Goal: Information Seeking & Learning: Learn about a topic

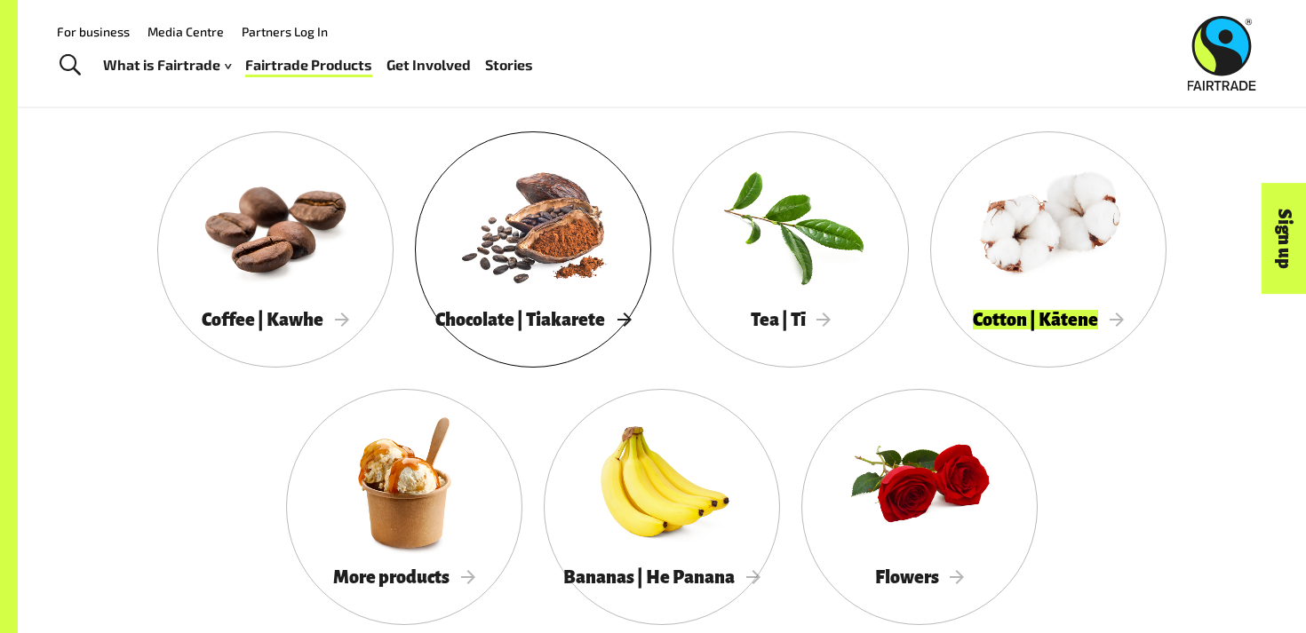
scroll to position [1587, 0]
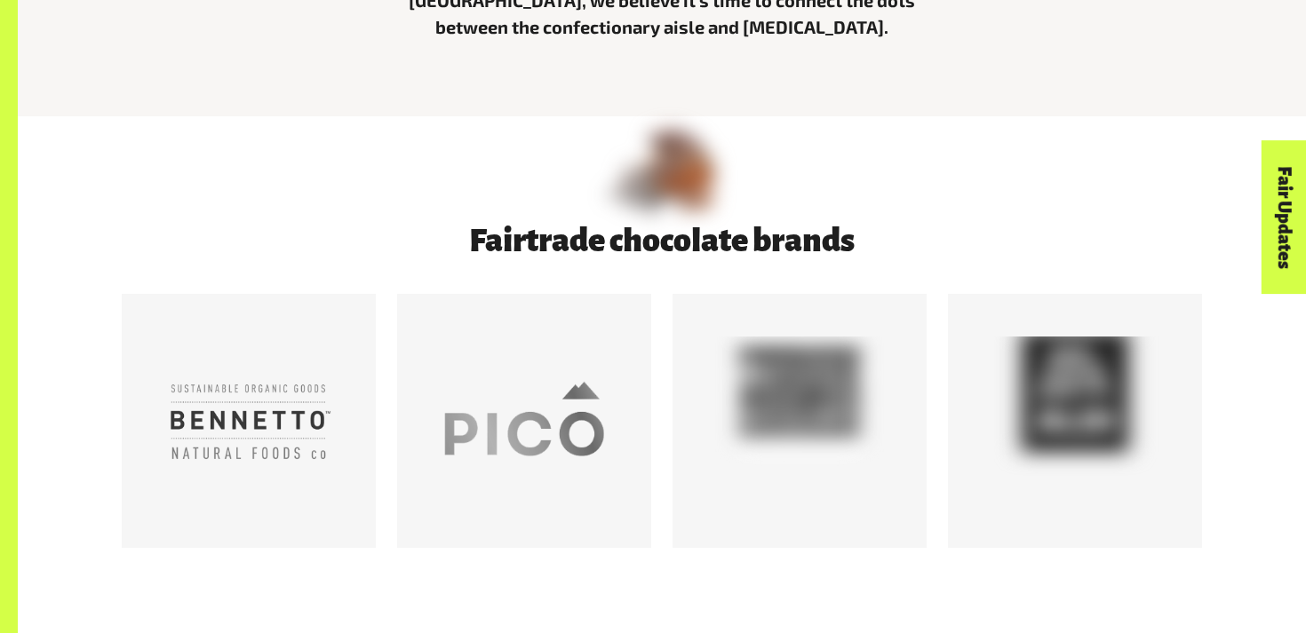
scroll to position [1076, 0]
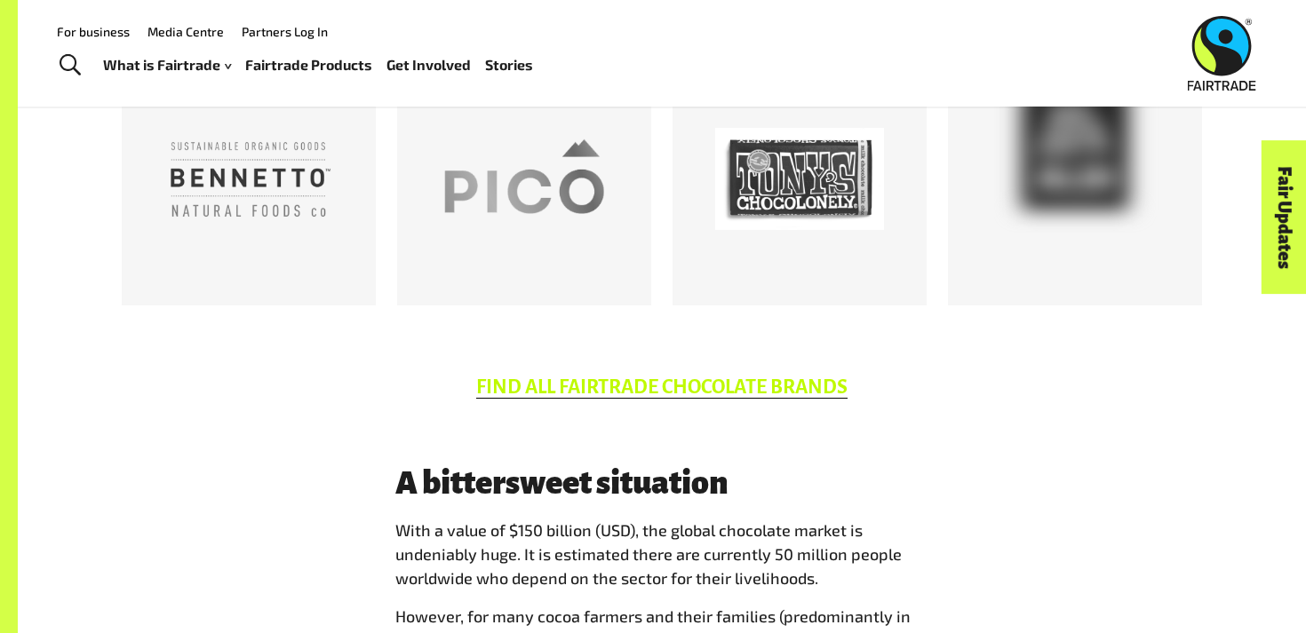
click at [583, 392] on link "FIND ALL FAIRTRADE CHOCOLATE BRANDS" at bounding box center [661, 388] width 371 height 22
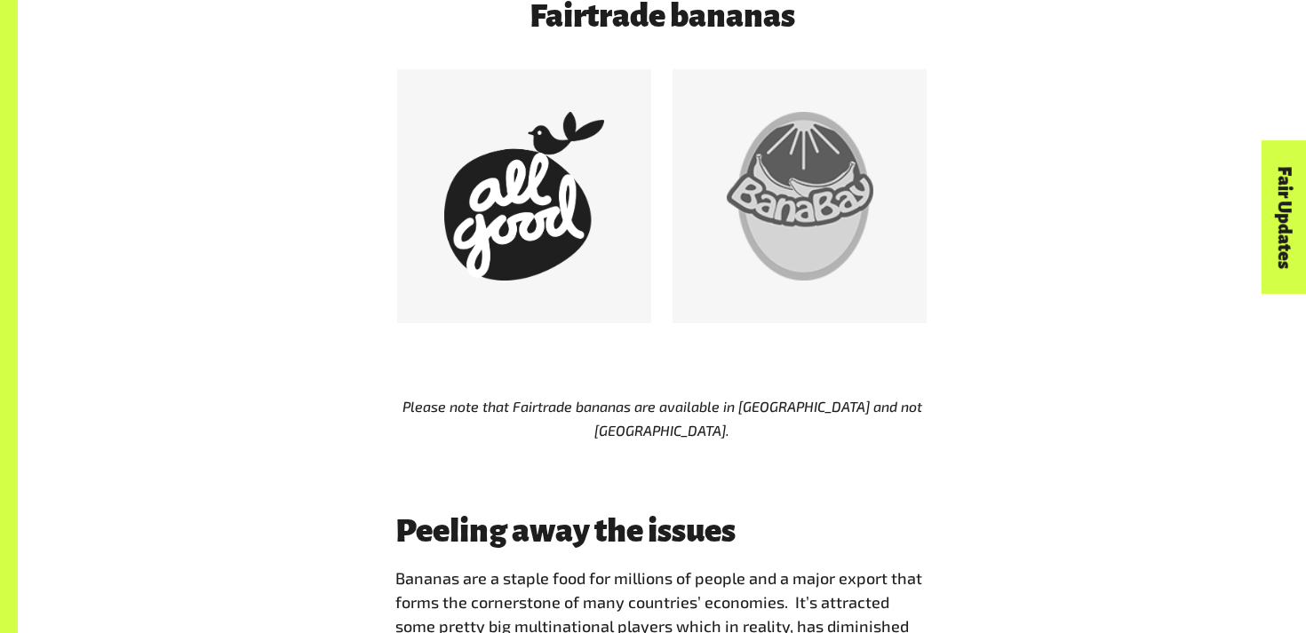
scroll to position [1087, 0]
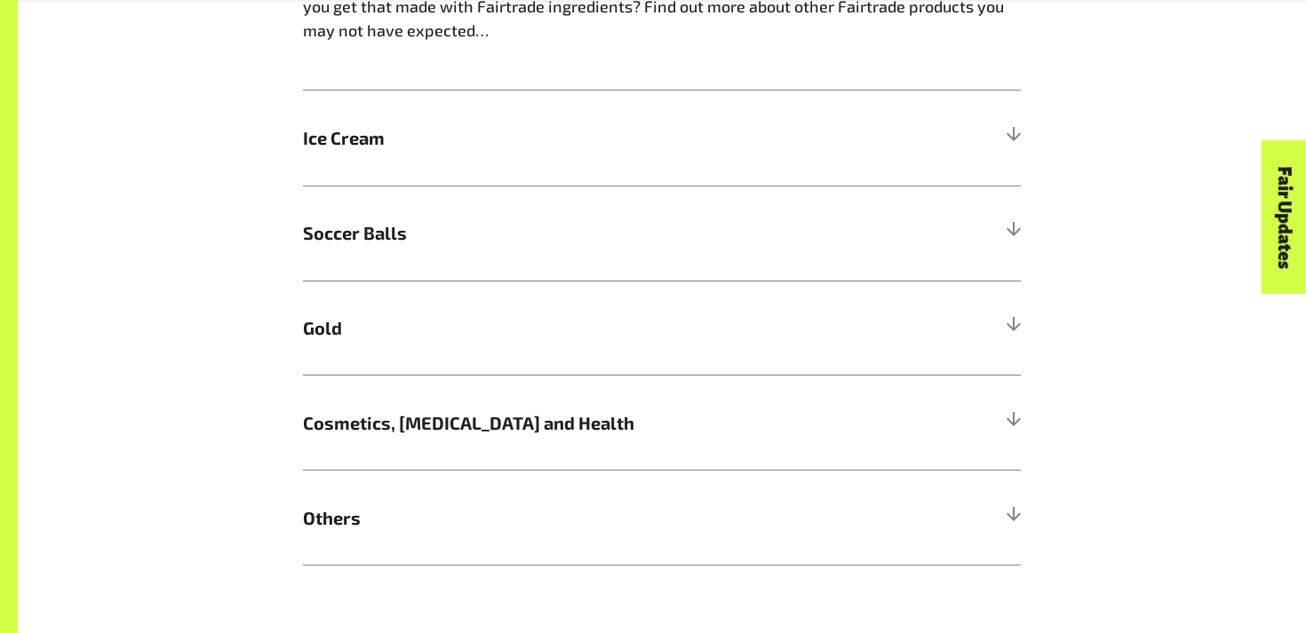
scroll to position [1223, 0]
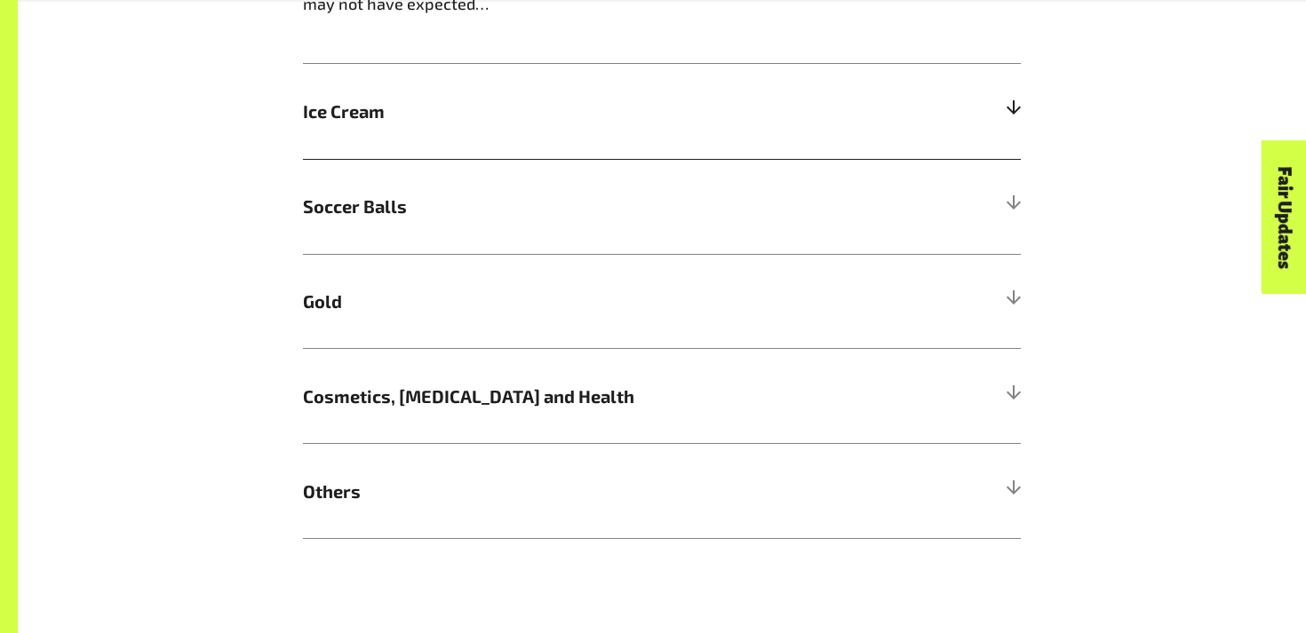
click at [944, 88] on h5 "Ice Cream" at bounding box center [662, 111] width 718 height 95
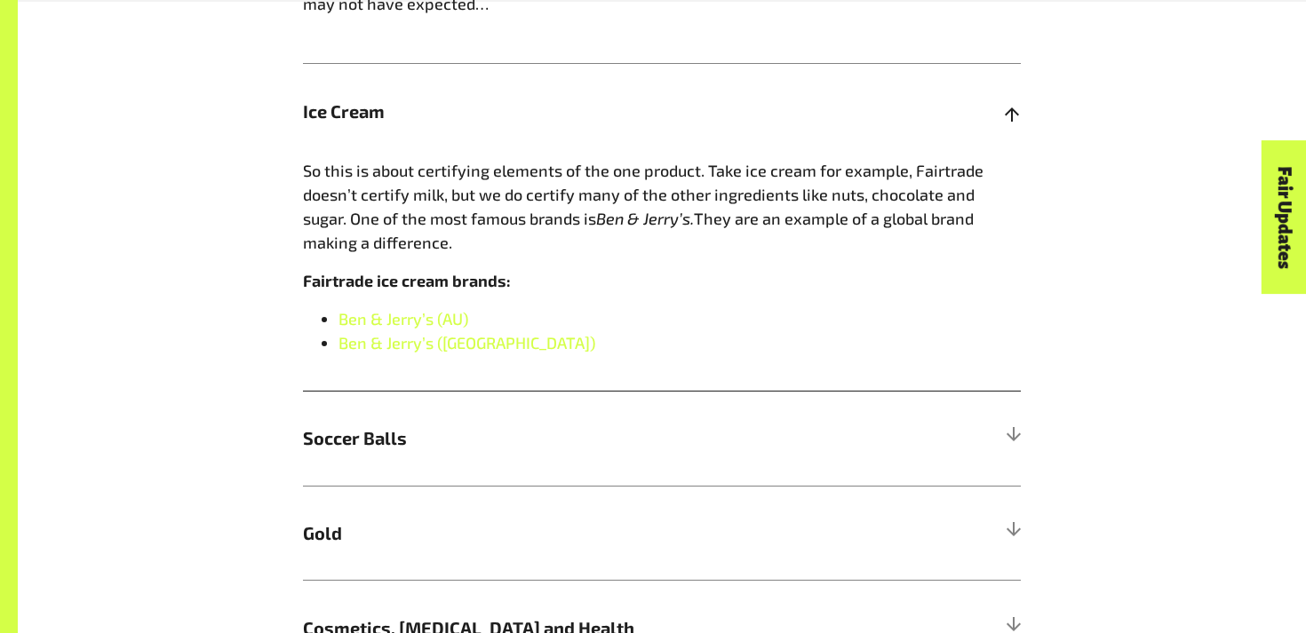
scroll to position [1229, 0]
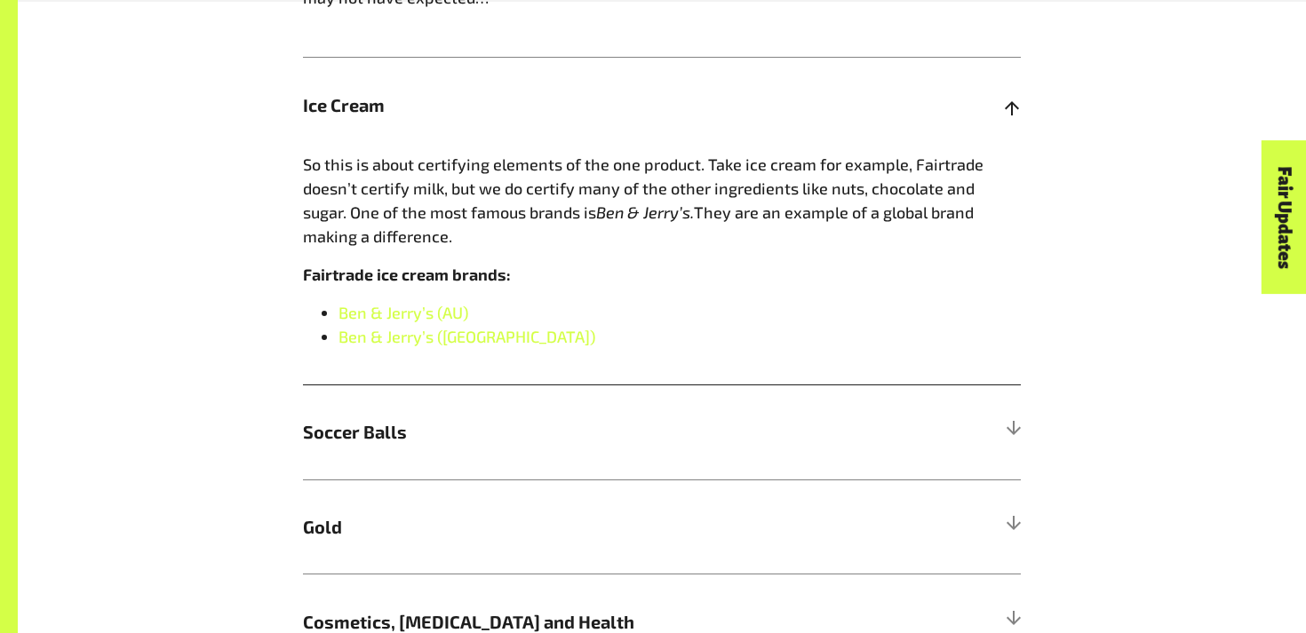
click at [571, 230] on p "So this is about certifying elements of the one product. Take ice cream for exa…" at bounding box center [662, 201] width 718 height 96
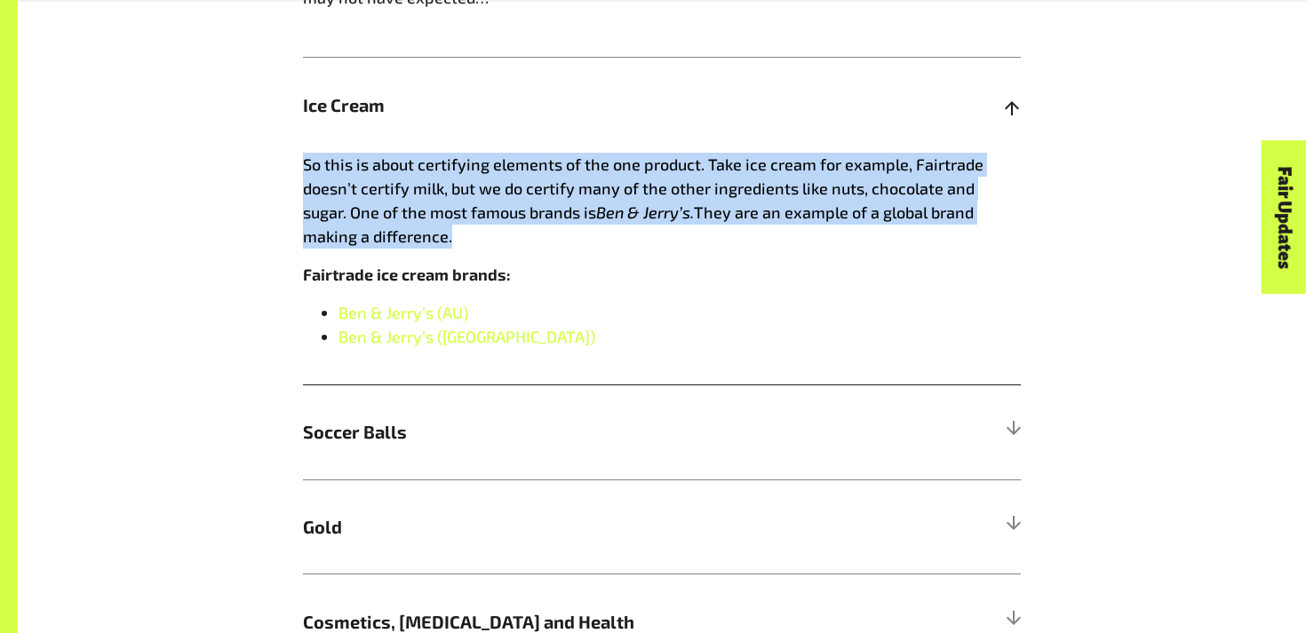
click at [571, 230] on p "So this is about certifying elements of the one product. Take ice cream for exa…" at bounding box center [662, 201] width 718 height 96
click at [584, 237] on p "So this is about certifying elements of the one product. Take ice cream for exa…" at bounding box center [662, 201] width 718 height 96
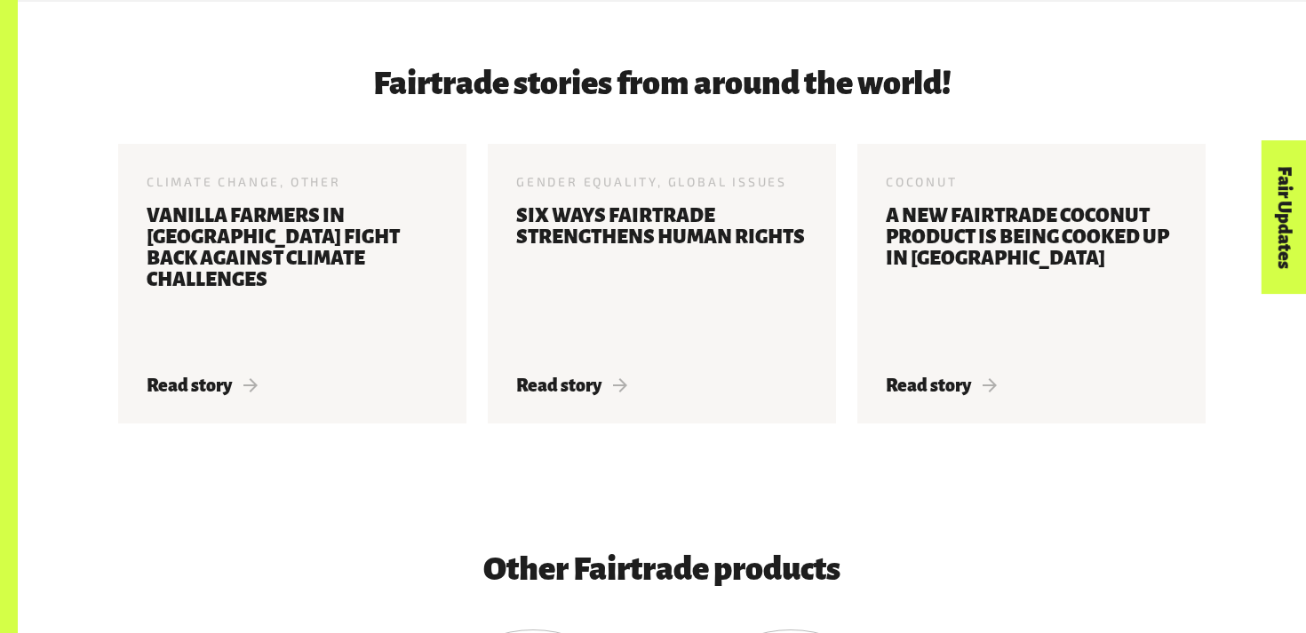
scroll to position [2639, 0]
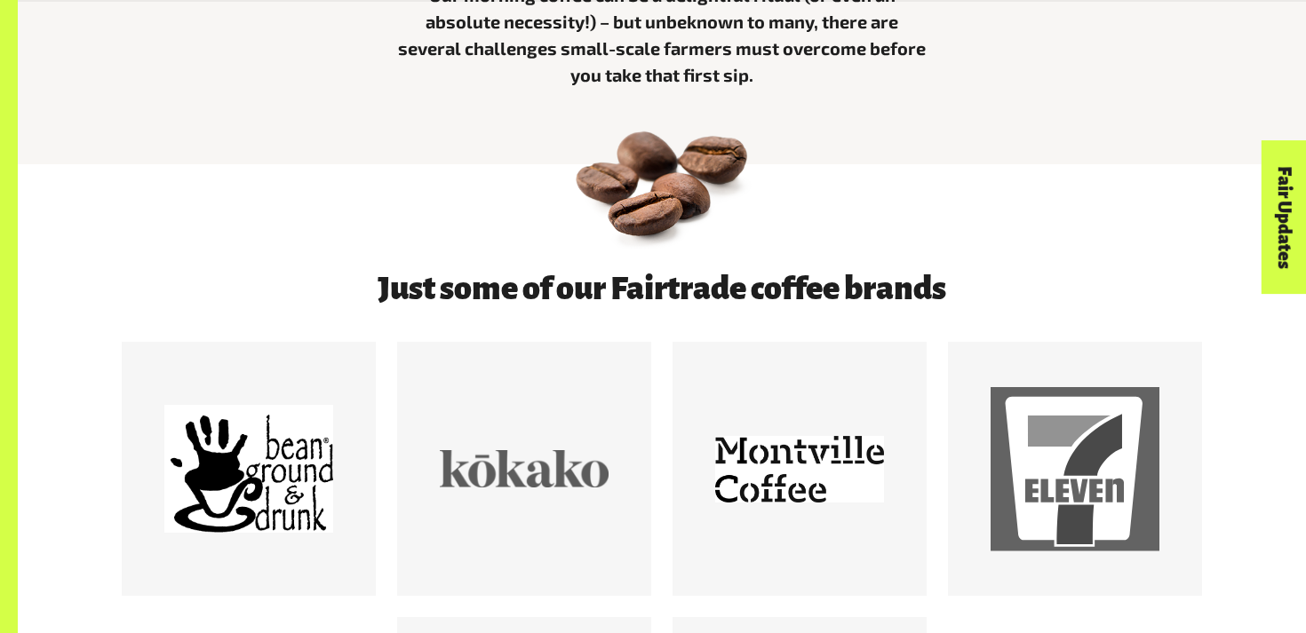
scroll to position [964, 0]
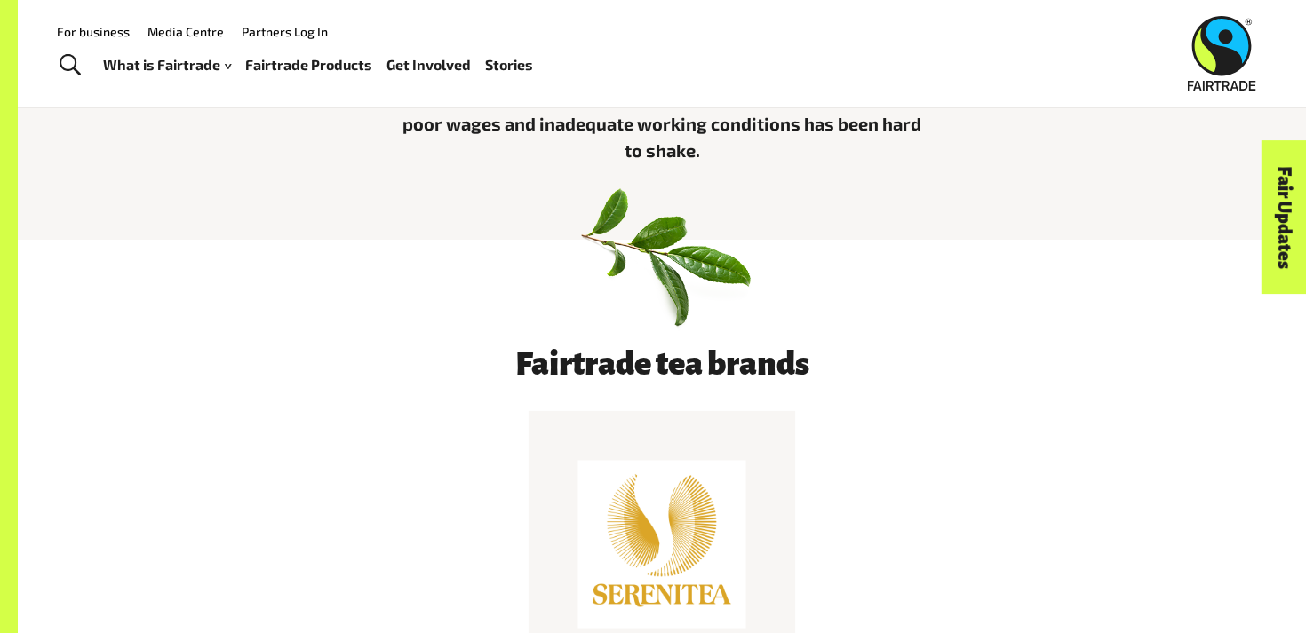
scroll to position [683, 0]
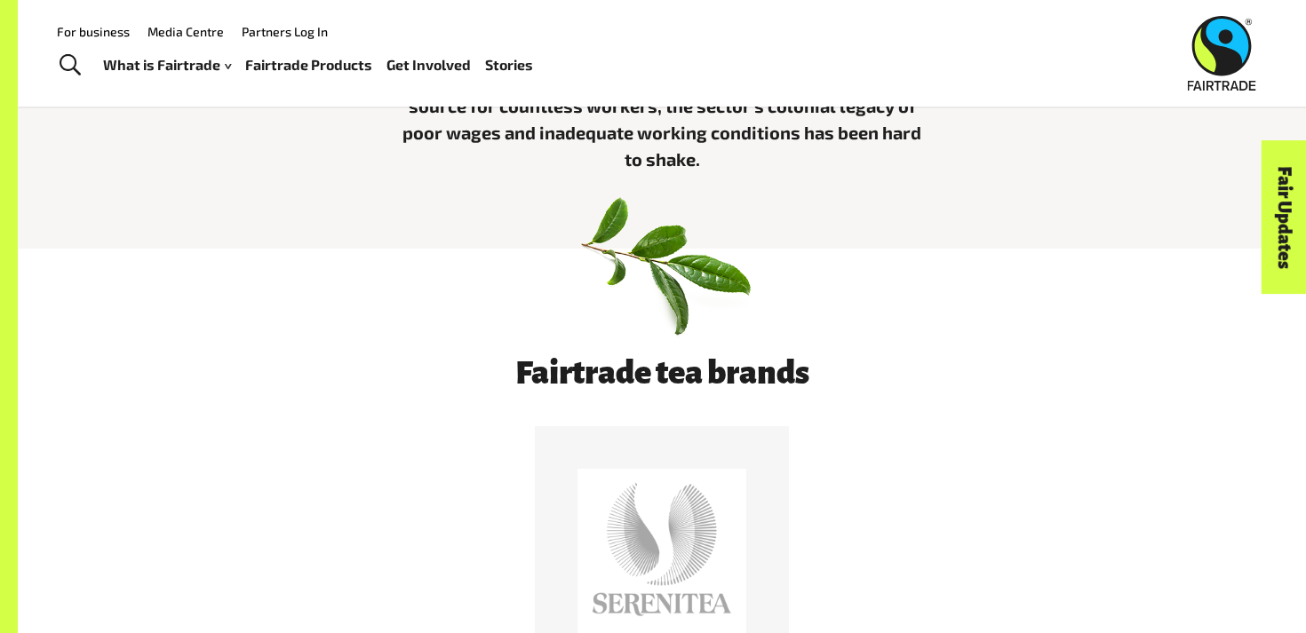
click at [684, 241] on img at bounding box center [662, 262] width 187 height 187
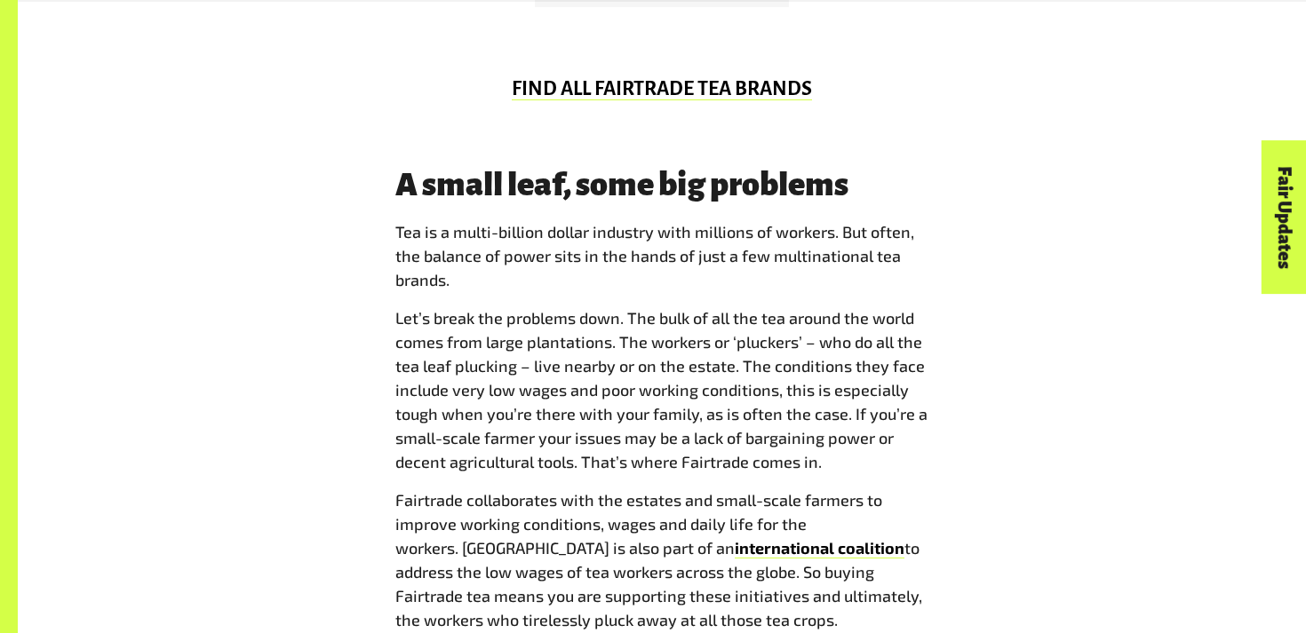
scroll to position [1255, 0]
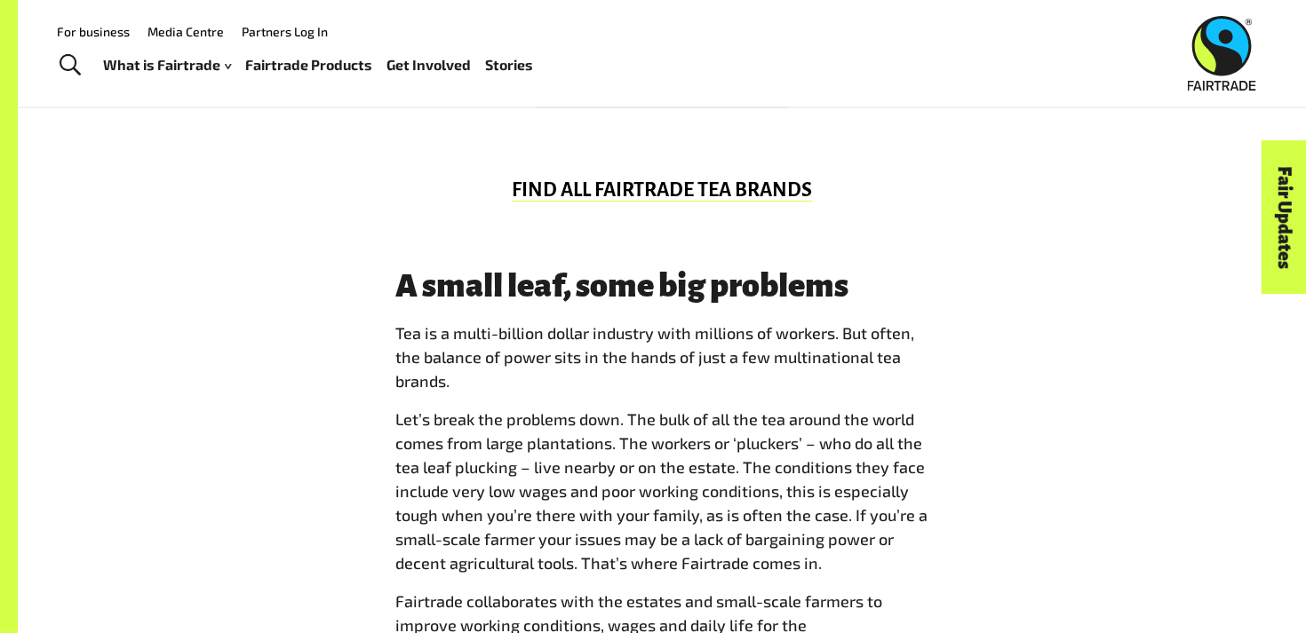
click at [664, 204] on div "FIND ALL FAIRTRADE TEA BRANDS" at bounding box center [662, 195] width 554 height 32
click at [660, 195] on link "FIND ALL FAIRTRADE TEA BRANDS" at bounding box center [662, 190] width 300 height 22
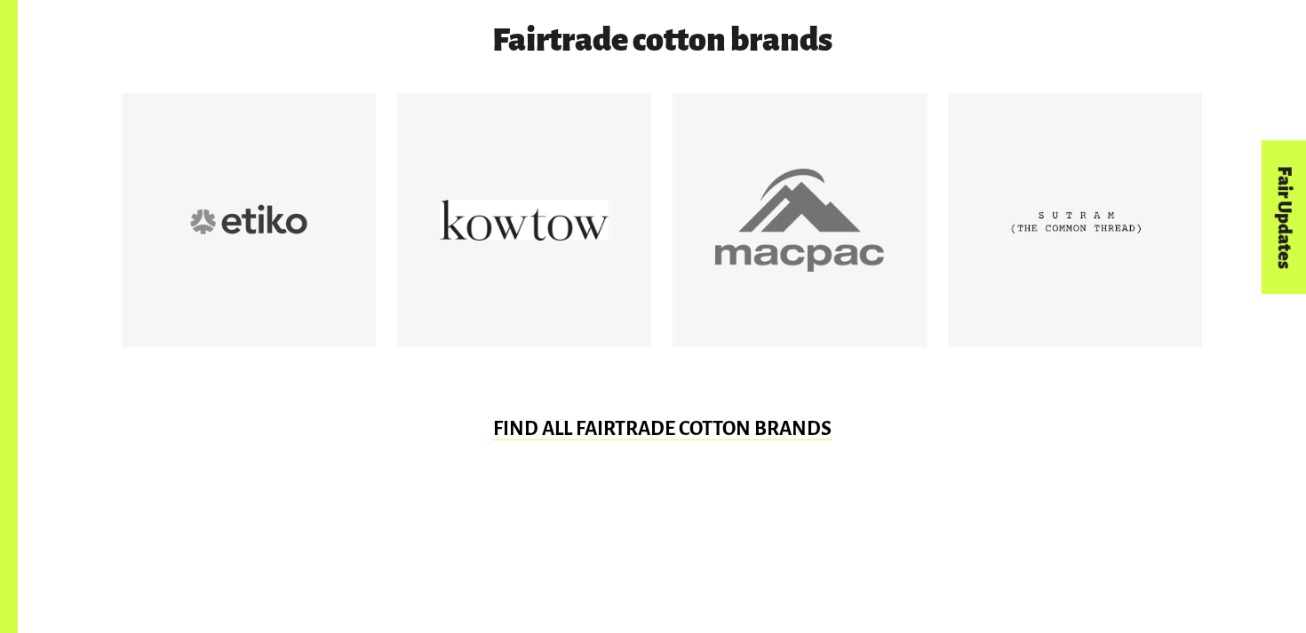
scroll to position [1029, 0]
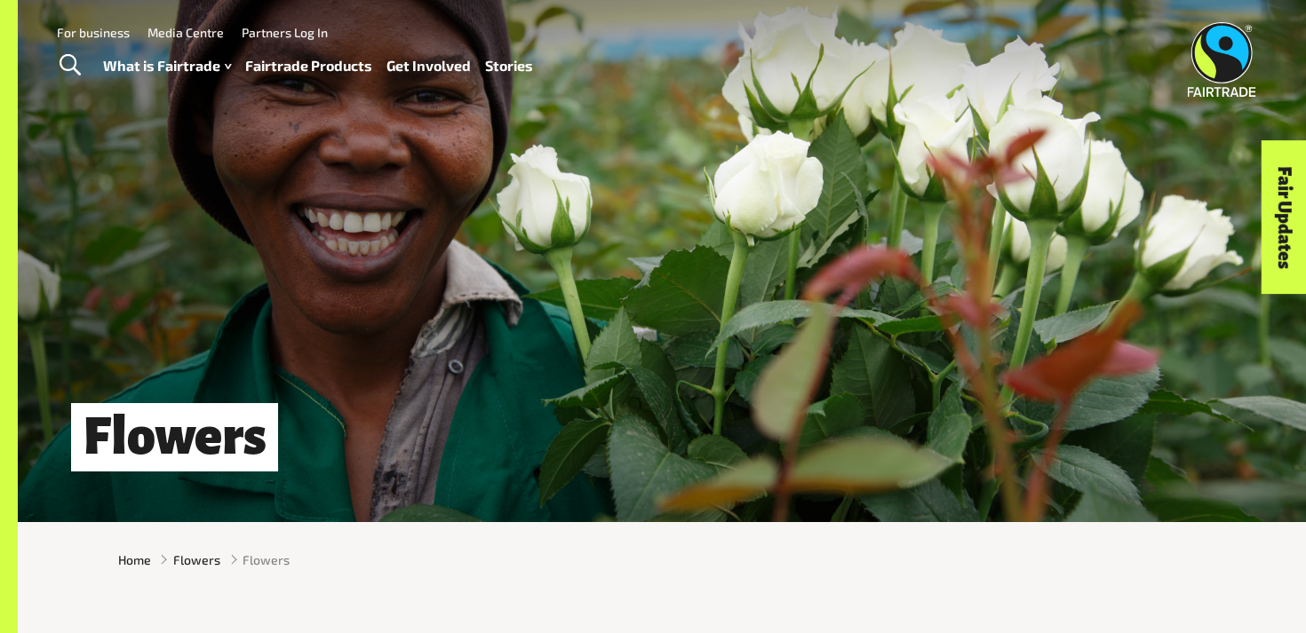
scroll to position [11, 0]
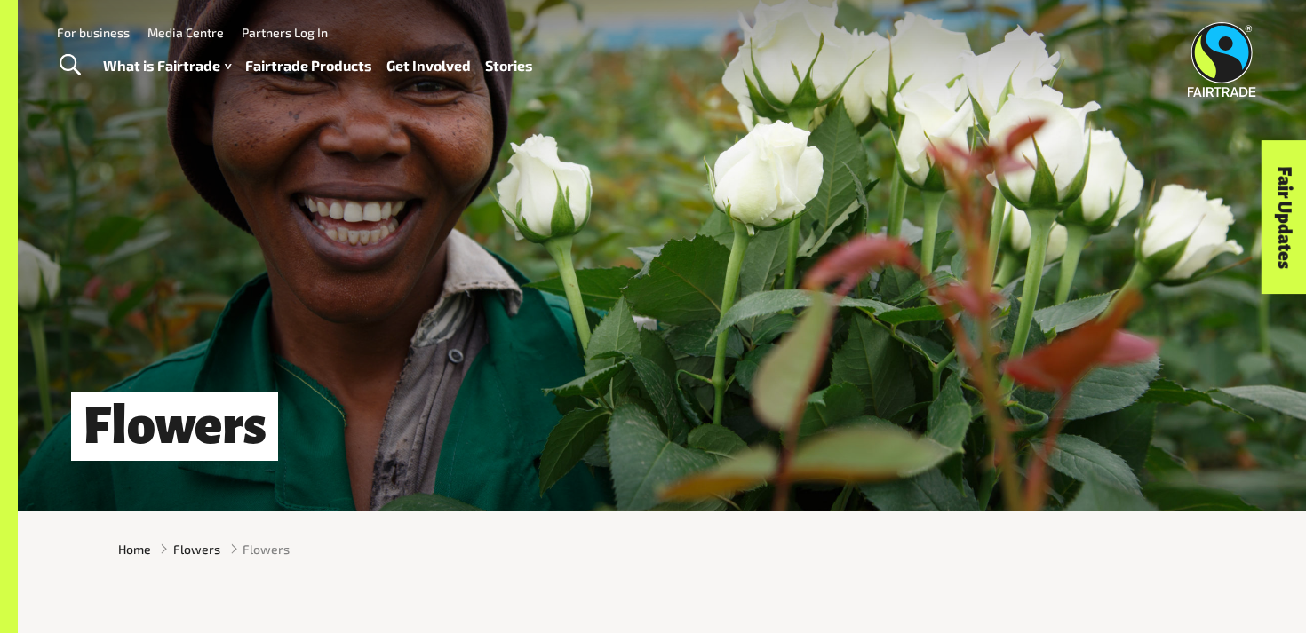
click at [312, 75] on link "Fairtrade Products" at bounding box center [308, 66] width 127 height 26
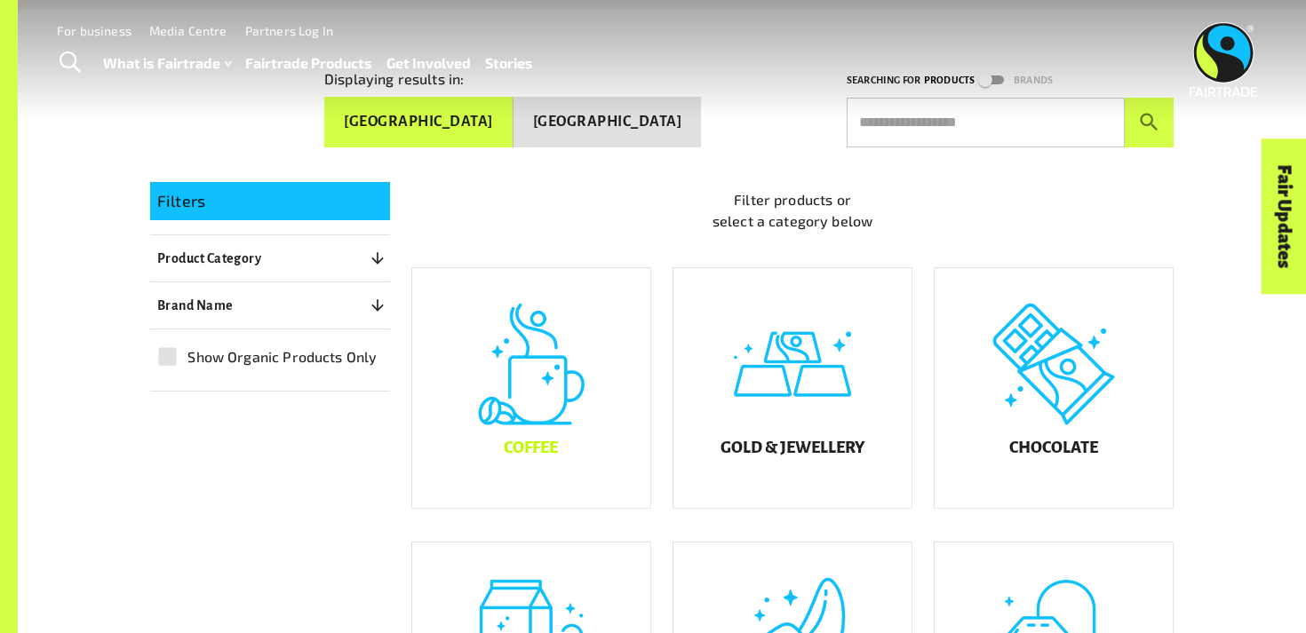
scroll to position [599, 0]
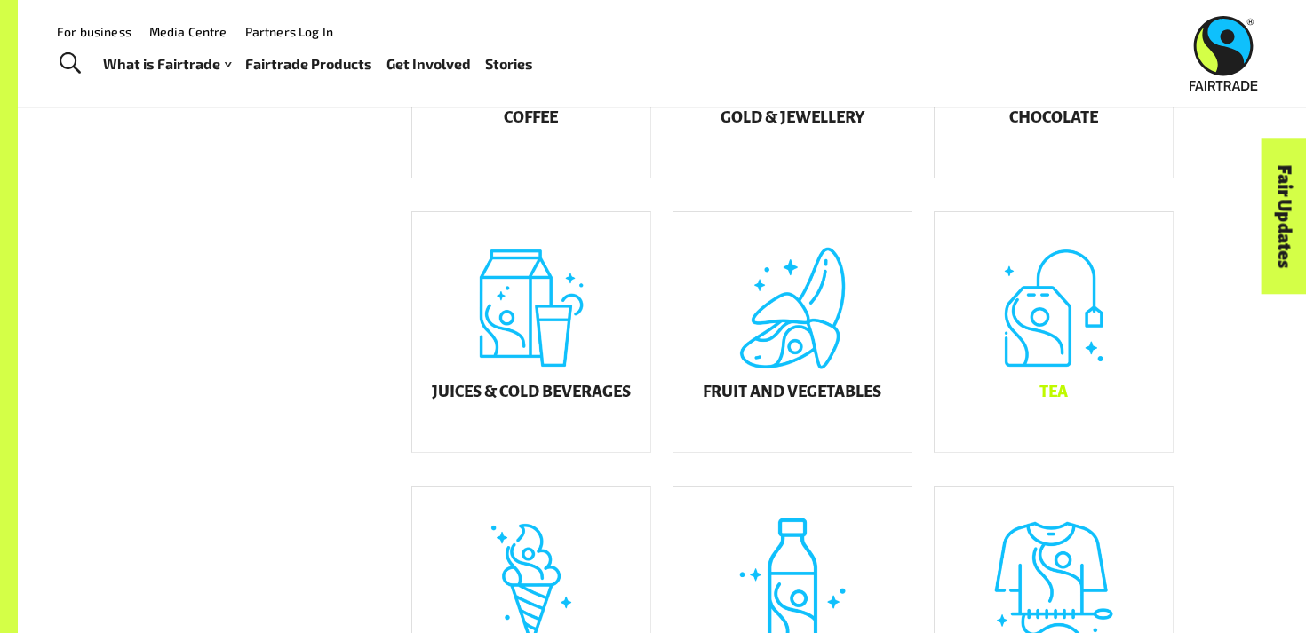
click at [1032, 330] on div "Tea" at bounding box center [1054, 332] width 238 height 240
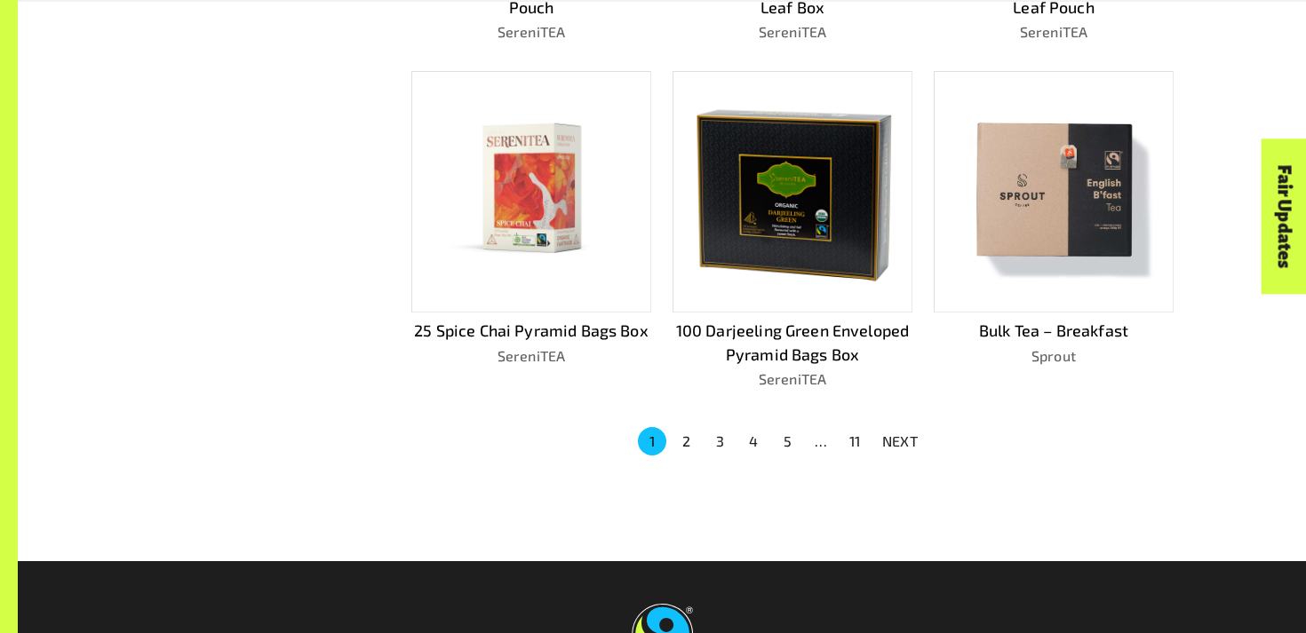
scroll to position [1192, 0]
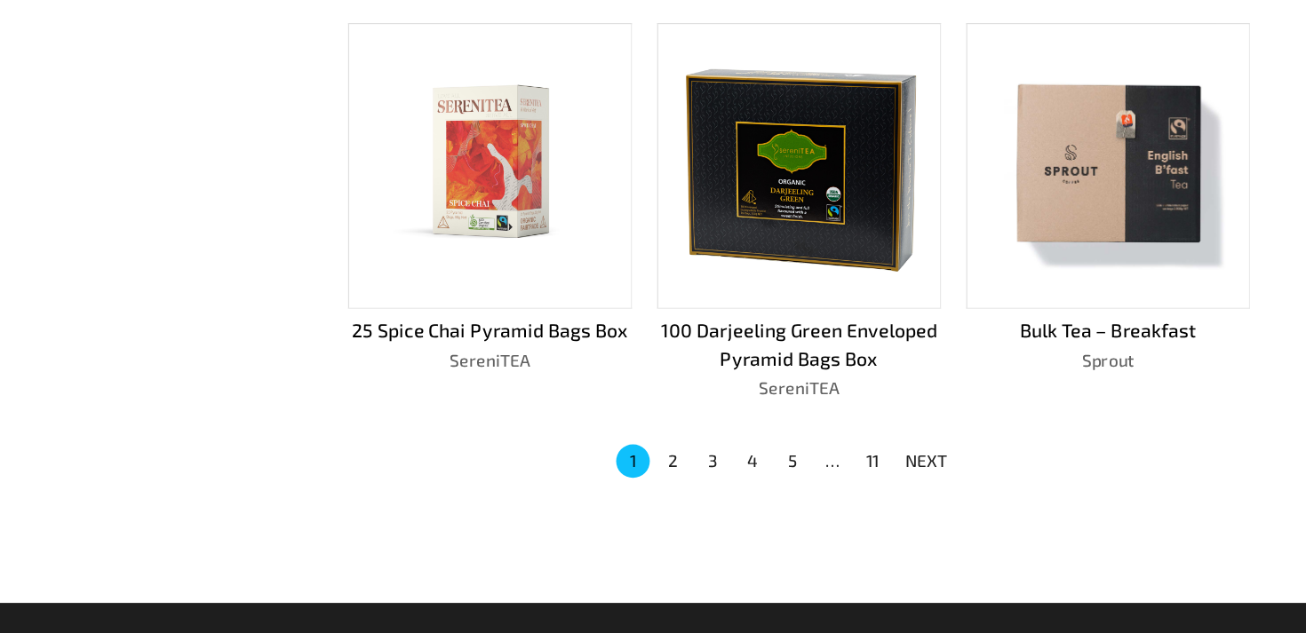
click at [686, 427] on button "2" at bounding box center [686, 429] width 28 height 28
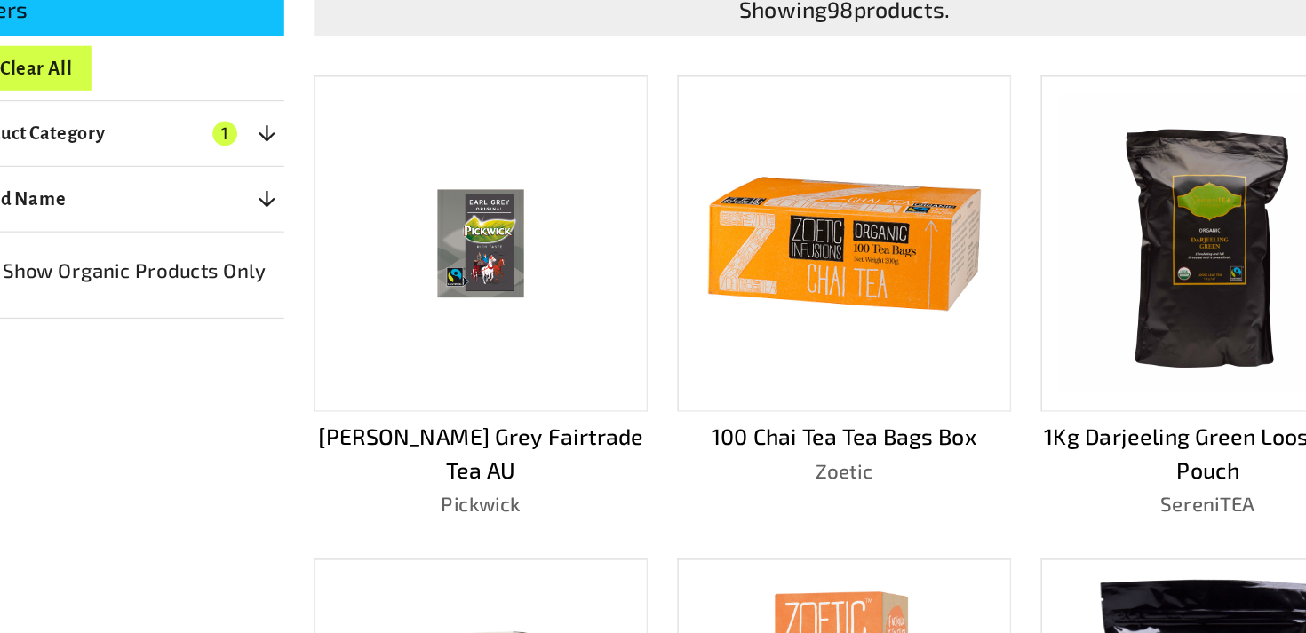
scroll to position [323, 0]
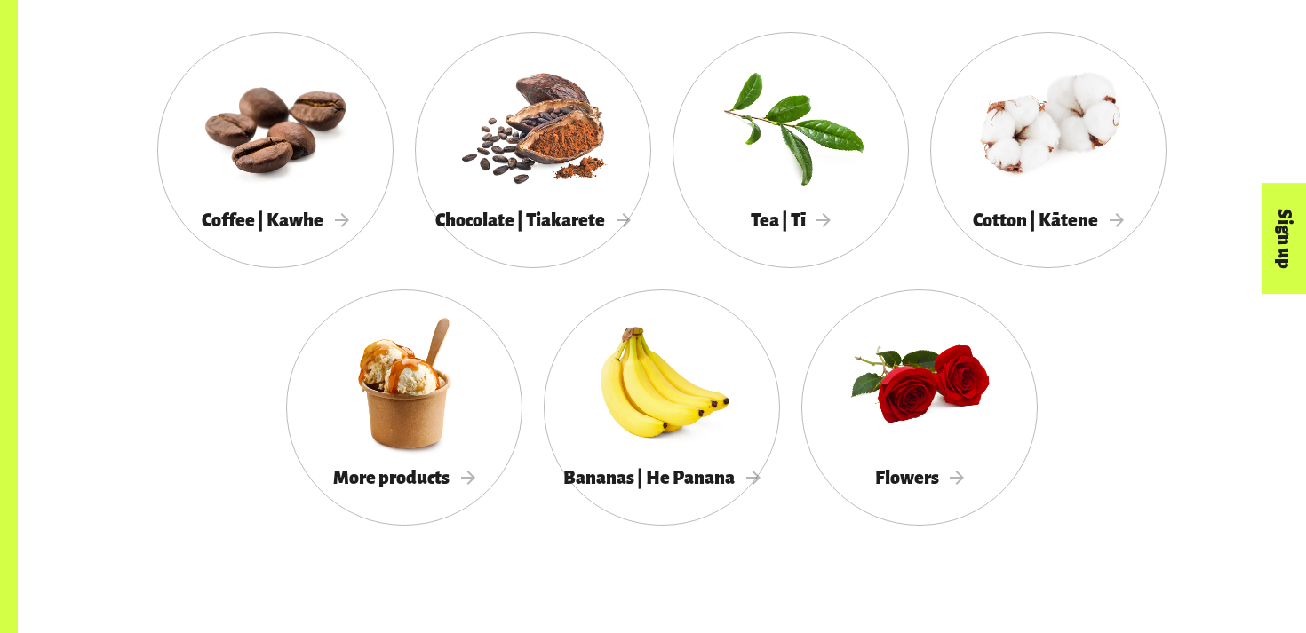
scroll to position [1695, 0]
click at [457, 412] on div at bounding box center [404, 383] width 236 height 154
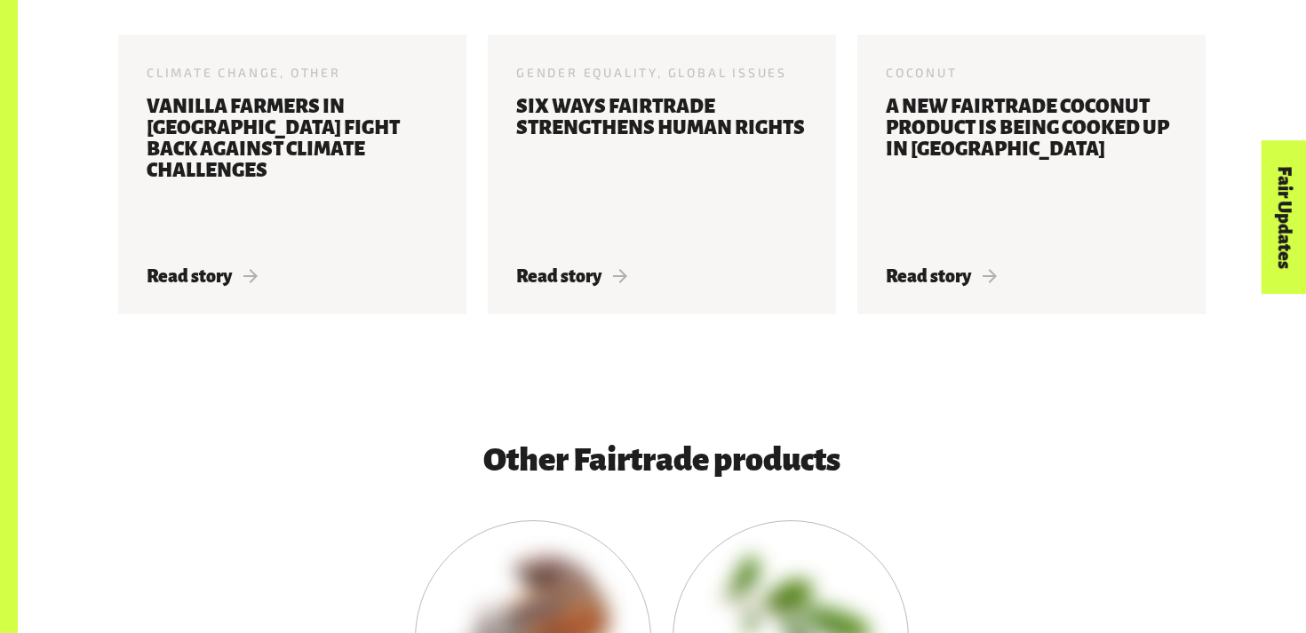
scroll to position [2686, 0]
